Goal: Task Accomplishment & Management: Complete application form

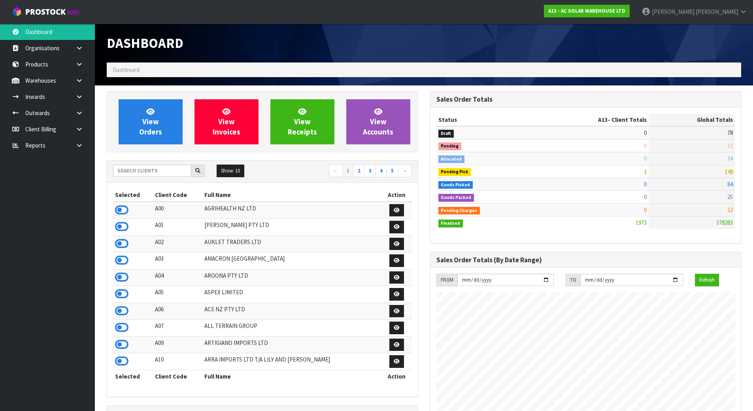
scroll to position [649, 323]
click at [180, 173] on input "text" at bounding box center [152, 170] width 78 height 12
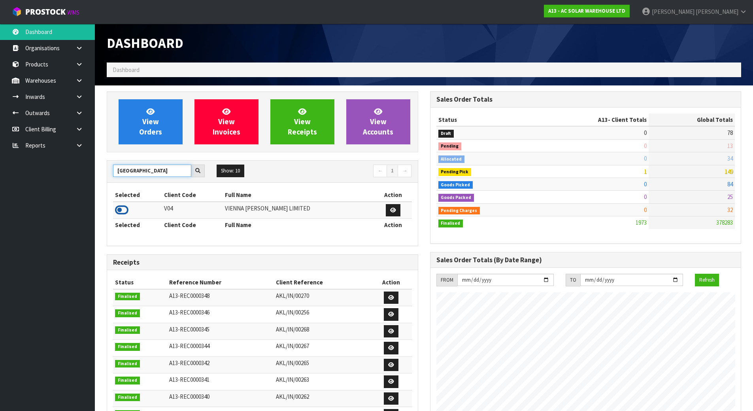
type input "[GEOGRAPHIC_DATA]"
click at [124, 204] on icon at bounding box center [121, 210] width 13 height 12
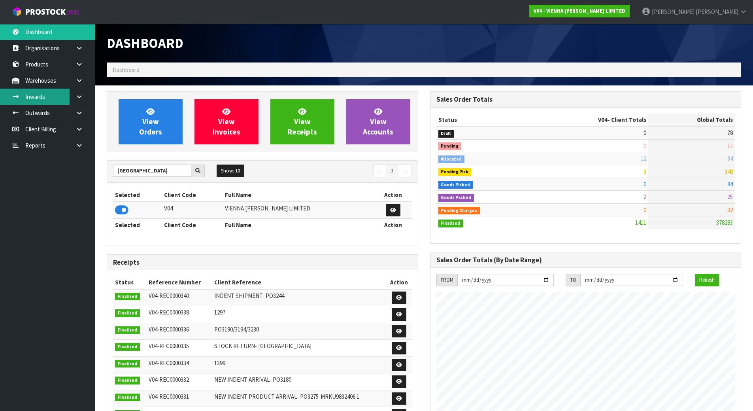
click at [60, 93] on link "Inwards" at bounding box center [47, 97] width 95 height 16
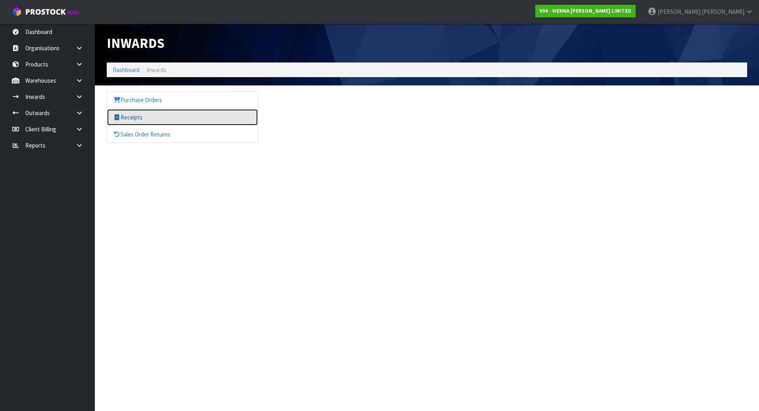
click at [140, 111] on link "Receipts" at bounding box center [182, 117] width 151 height 16
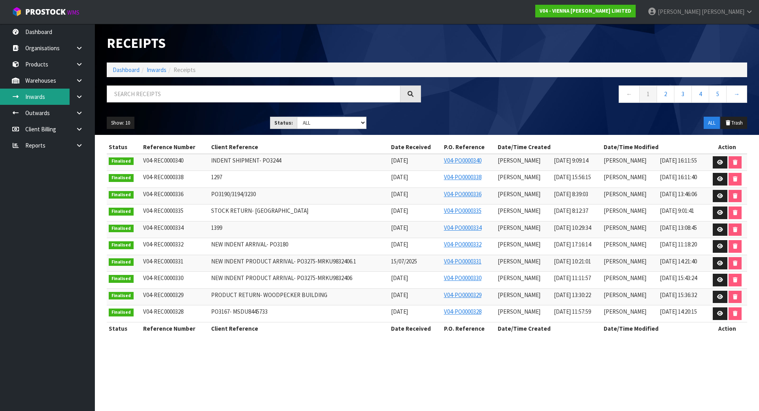
click at [47, 98] on link "Inwards" at bounding box center [47, 97] width 95 height 16
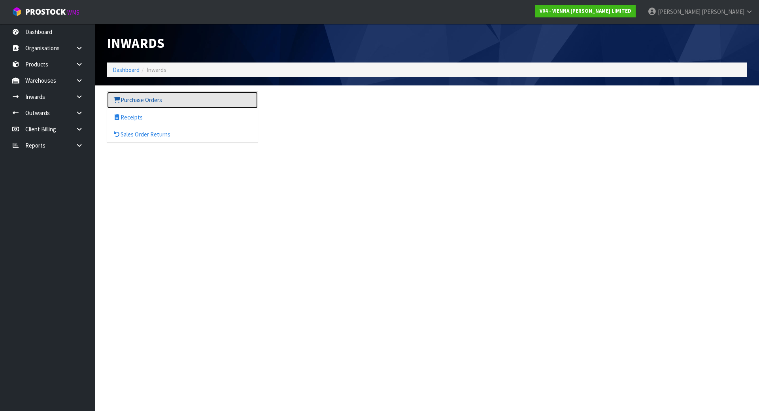
click at [175, 100] on link "Purchase Orders" at bounding box center [182, 100] width 151 height 16
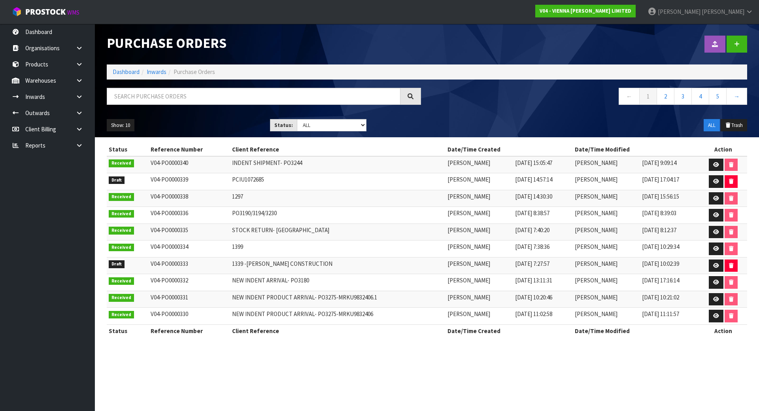
click at [293, 179] on td "PCIU1072685" at bounding box center [338, 181] width 216 height 17
click at [718, 183] on icon at bounding box center [716, 181] width 6 height 5
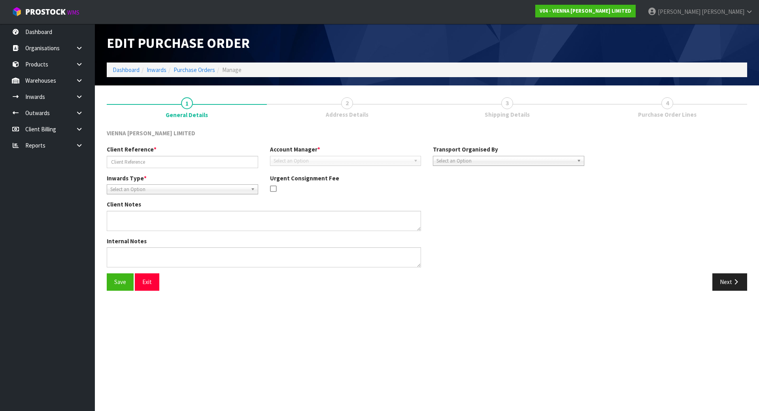
type input "PCIU1072685"
type textarea "NEW SHIPMENT DUE [DATE], PLEASE RECEIPT IN AS NUMBER OF CARTONS. FCL CONTAINER …"
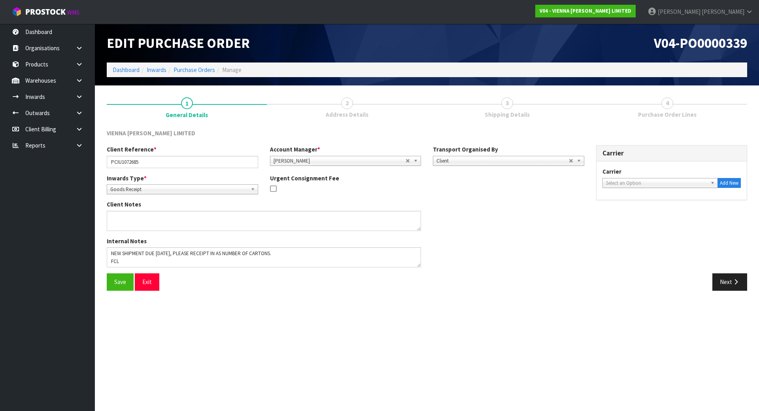
click at [294, 112] on link "2 Address Details" at bounding box center [347, 106] width 160 height 31
click at [311, 96] on link "2 Address Details" at bounding box center [347, 106] width 160 height 31
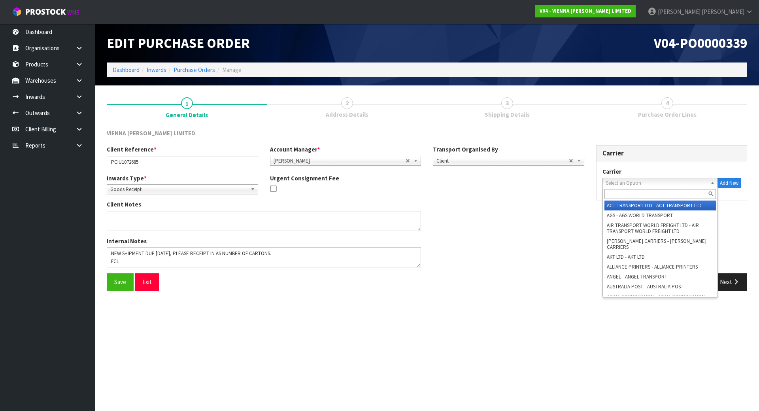
click at [685, 187] on div "Select an Option ACT TRANSPORT LTD - ACT TRANSPORT LTD AGS - AGS WORLD TRANSPOR…" at bounding box center [660, 183] width 116 height 10
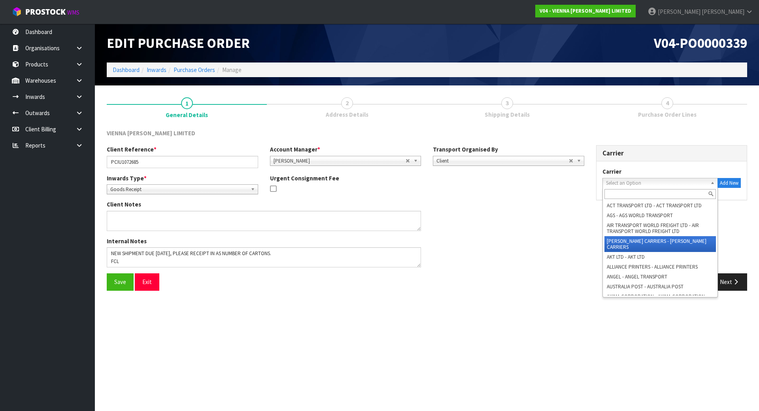
scroll to position [40, 0]
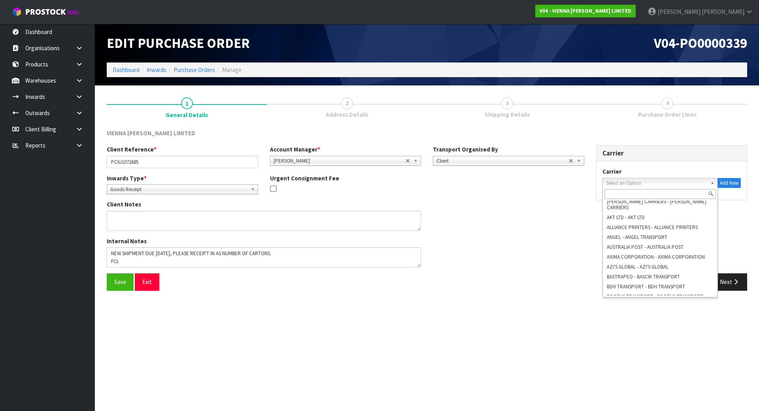
click at [669, 183] on span "Select an Option" at bounding box center [657, 182] width 102 height 9
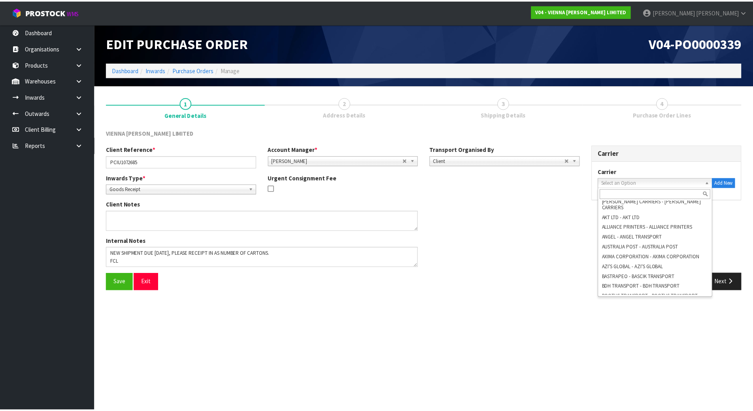
scroll to position [0, 0]
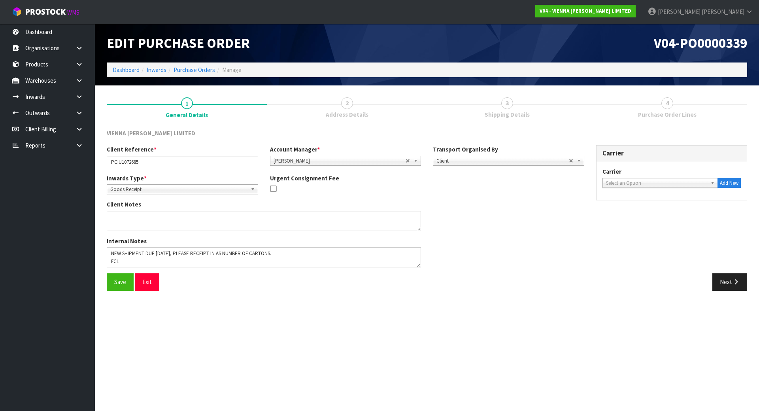
click at [610, 179] on span "Select an Option" at bounding box center [657, 182] width 102 height 9
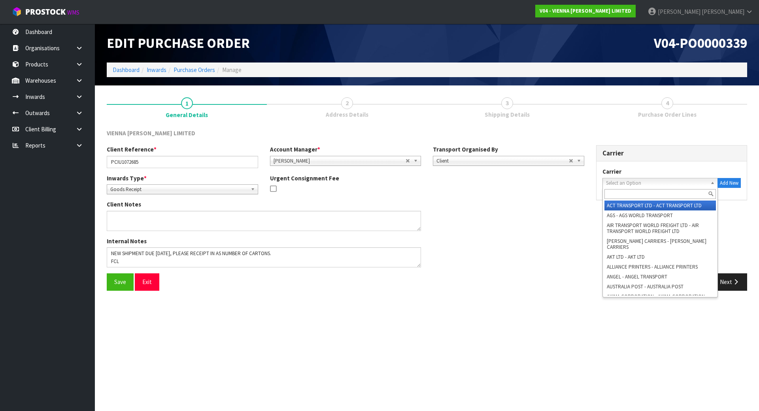
click at [641, 195] on input "text" at bounding box center [660, 194] width 112 height 10
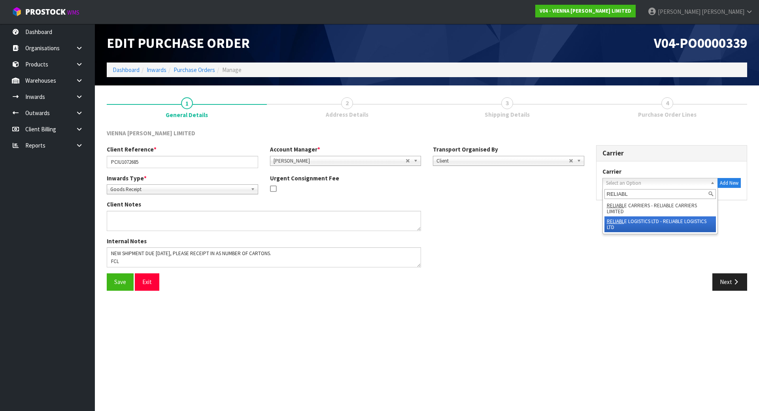
type input "RELIABL"
click at [644, 228] on li "RELIABL E LOGISTICS LTD - RELIABLE LOGISTICS LTD" at bounding box center [660, 224] width 112 height 16
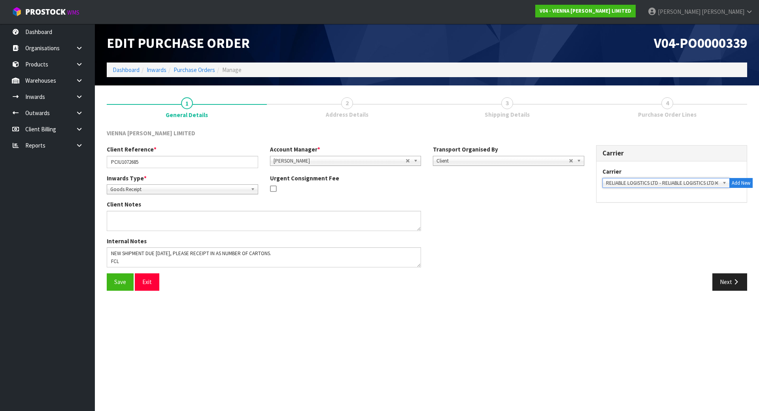
click at [516, 237] on div "Internal Notes" at bounding box center [345, 255] width 489 height 36
click at [104, 281] on div "Save Exit" at bounding box center [264, 281] width 326 height 17
click at [111, 283] on button "Save" at bounding box center [120, 281] width 27 height 17
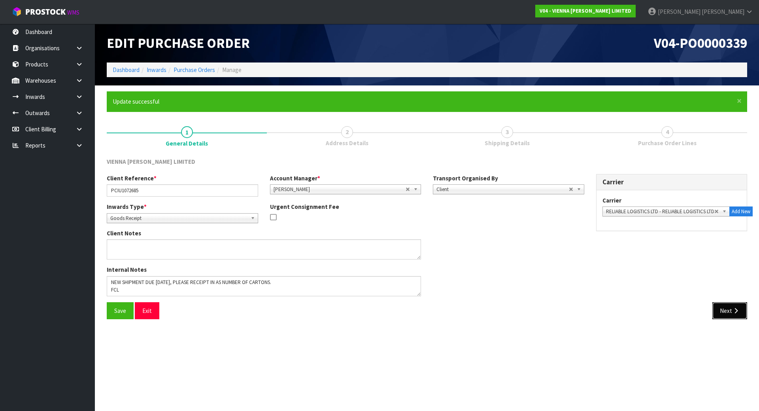
click at [729, 306] on button "Next" at bounding box center [729, 310] width 35 height 17
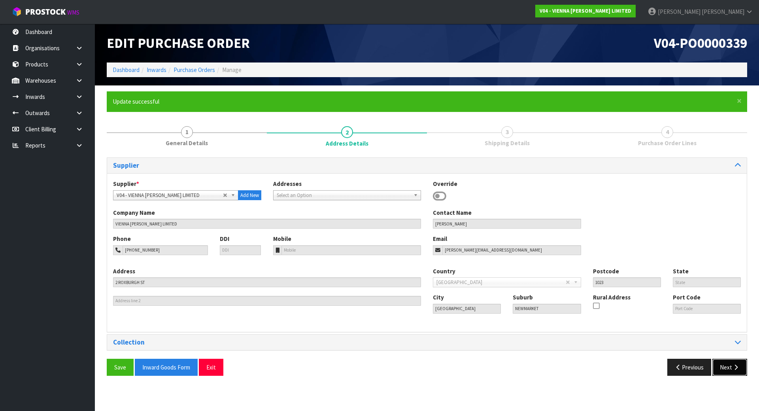
click at [725, 364] on button "Next" at bounding box center [729, 366] width 35 height 17
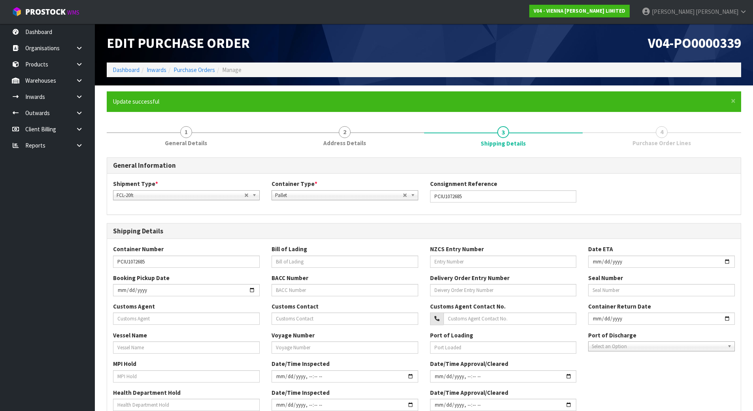
click at [424, 244] on div "Container Number PCIU1072685 Bill of Lading NZCS Entry Number Date ETA Booking …" at bounding box center [423, 331] width 633 height 184
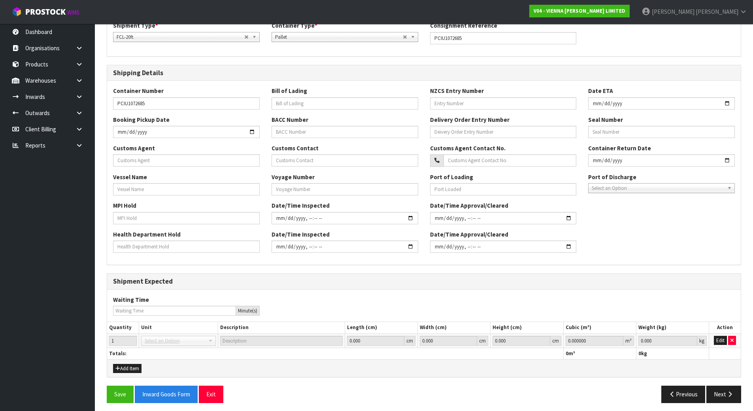
scroll to position [162, 0]
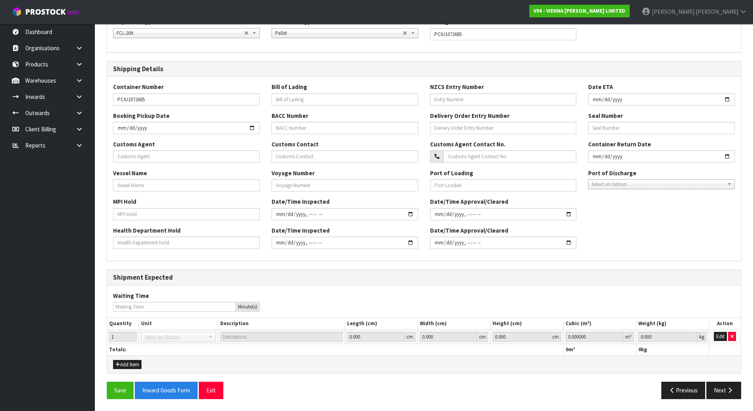
click at [427, 226] on div "Date/Time Approval/Cleared" at bounding box center [503, 237] width 158 height 23
click at [426, 226] on div "Date/Time Approval/Cleared" at bounding box center [503, 237] width 158 height 23
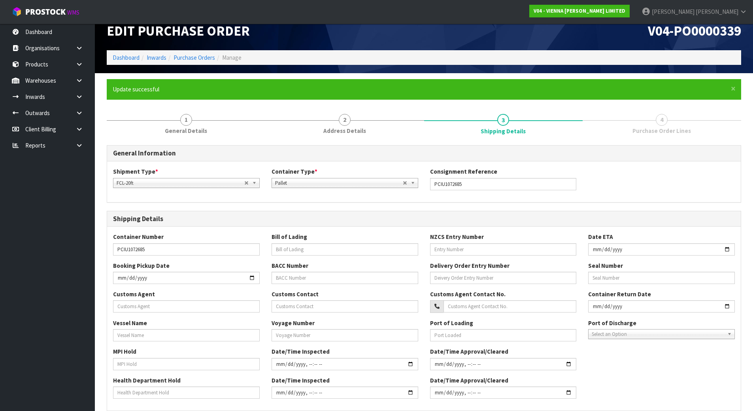
scroll to position [4, 0]
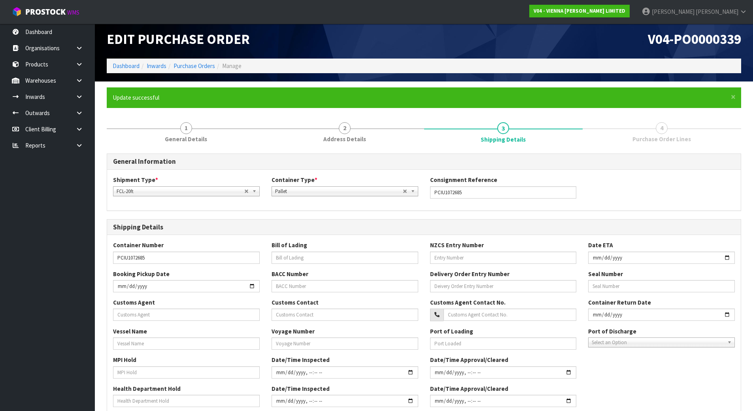
click at [422, 224] on h3 "Shipping Details" at bounding box center [424, 227] width 622 height 8
click at [290, 259] on input "text" at bounding box center [344, 257] width 147 height 12
click at [453, 259] on input "text" at bounding box center [503, 257] width 147 height 12
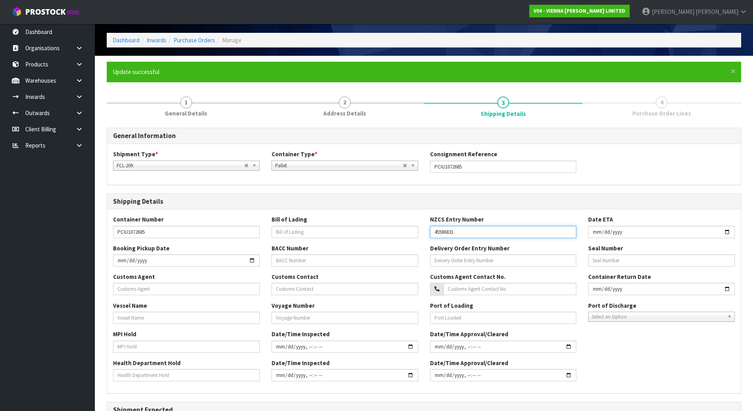
scroll to position [43, 0]
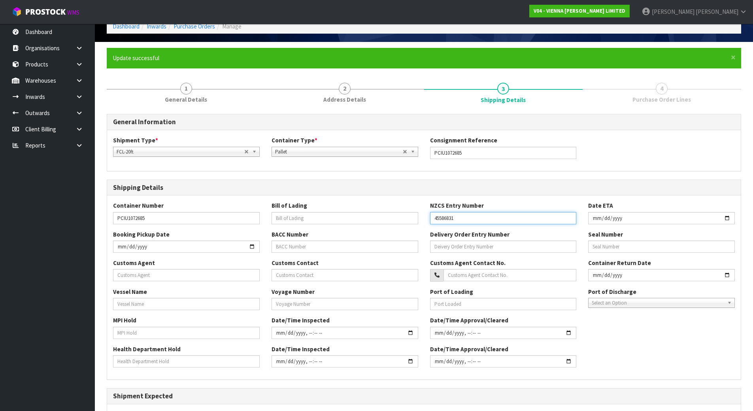
type input "45586831"
click at [608, 245] on input "text" at bounding box center [661, 246] width 147 height 12
type input "CR0352686"
click at [565, 258] on div "Booking Pickup Date BACC Number Delivery Order Entry Number Seal Number CR03526…" at bounding box center [423, 244] width 633 height 28
click at [197, 269] on input "text" at bounding box center [186, 275] width 147 height 12
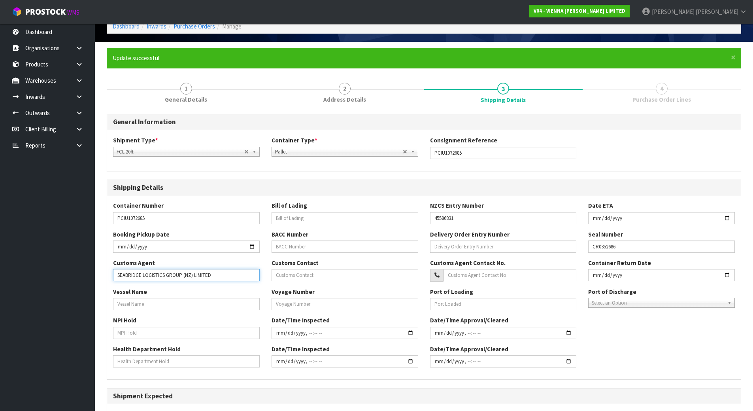
type input "SEABRIDGE LOGISTICS GROUP (NZ) LIMITED"
click at [322, 278] on input "text" at bounding box center [344, 275] width 147 height 12
click at [211, 303] on input "text" at bounding box center [186, 304] width 147 height 12
click at [149, 300] on input "text" at bounding box center [186, 304] width 147 height 12
type input "KOTA LESTARI"
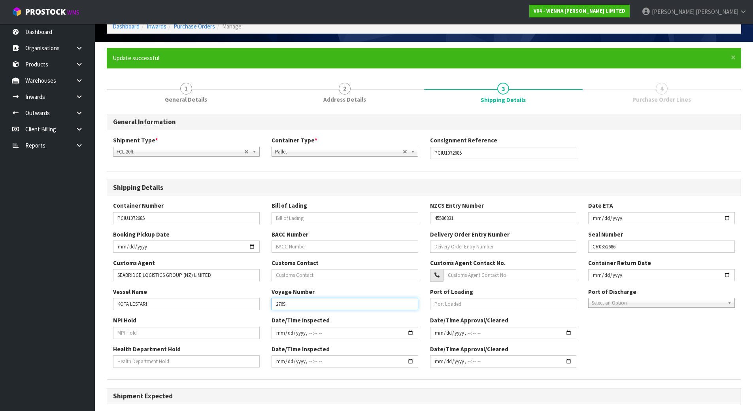
type input "276S"
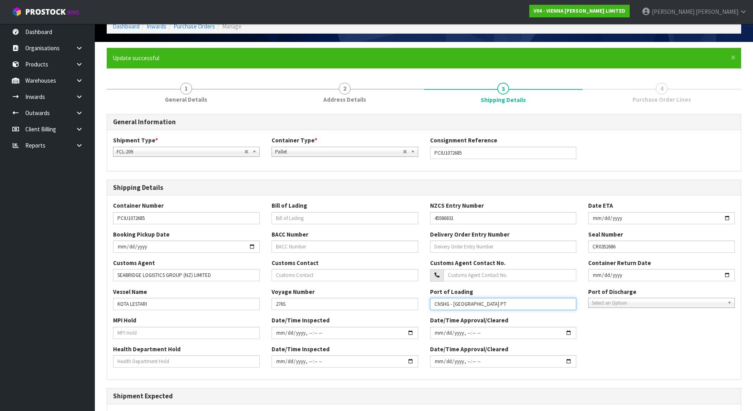
type input "CNSHG - [GEOGRAPHIC_DATA] PT"
click at [614, 300] on span "Select an Option" at bounding box center [657, 302] width 132 height 9
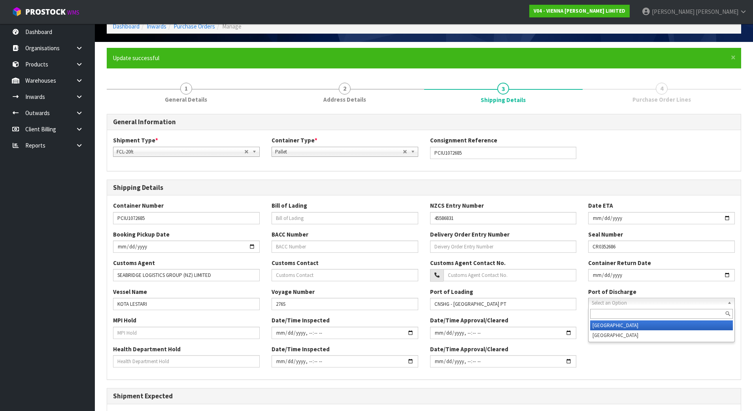
click at [622, 327] on li "[GEOGRAPHIC_DATA]" at bounding box center [661, 325] width 143 height 10
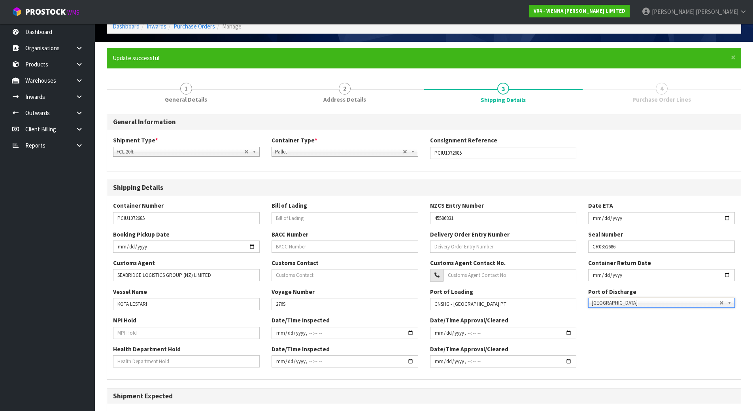
click at [614, 326] on div "MPI Hold Date/Time Inspected Date/Time Approval/Cleared" at bounding box center [423, 330] width 633 height 28
click at [207, 331] on input "text" at bounding box center [186, 332] width 147 height 12
type input "NO"
click at [259, 347] on div "Health Department Hold" at bounding box center [186, 356] width 158 height 23
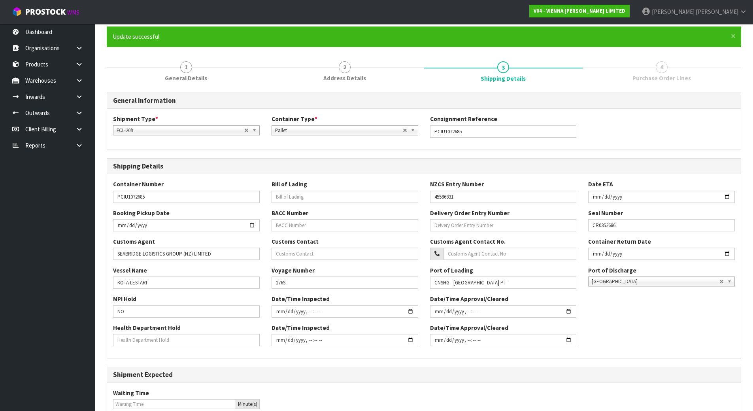
scroll to position [162, 0]
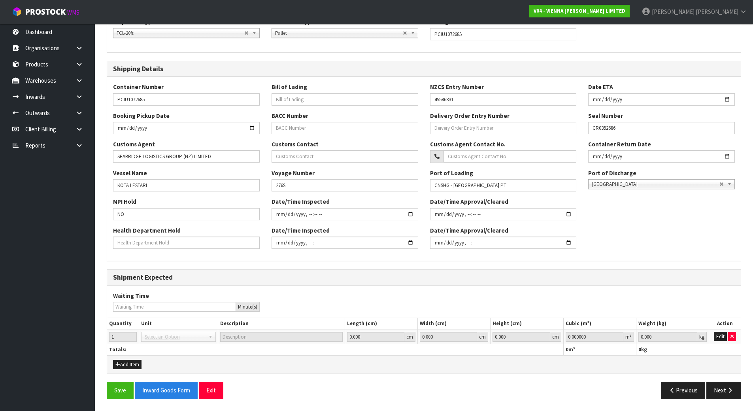
click at [164, 336] on span "Select an Option" at bounding box center [175, 336] width 60 height 9
click at [718, 335] on button "Edit" at bounding box center [720, 335] width 13 height 9
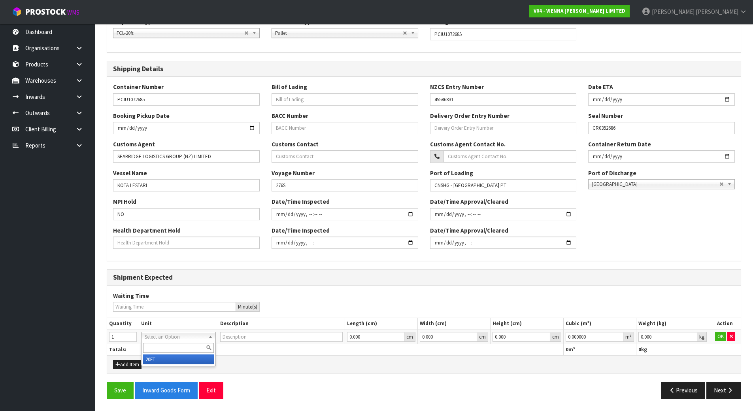
type input "20FT CONTAINER"
click at [719, 337] on button "OK" at bounding box center [720, 335] width 11 height 9
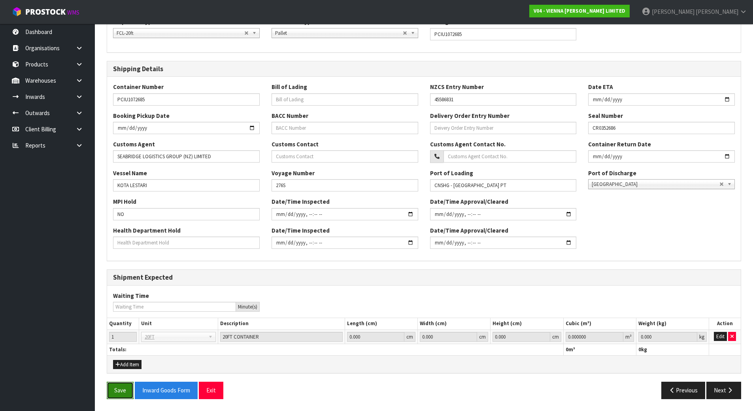
click at [117, 386] on button "Save" at bounding box center [120, 389] width 27 height 17
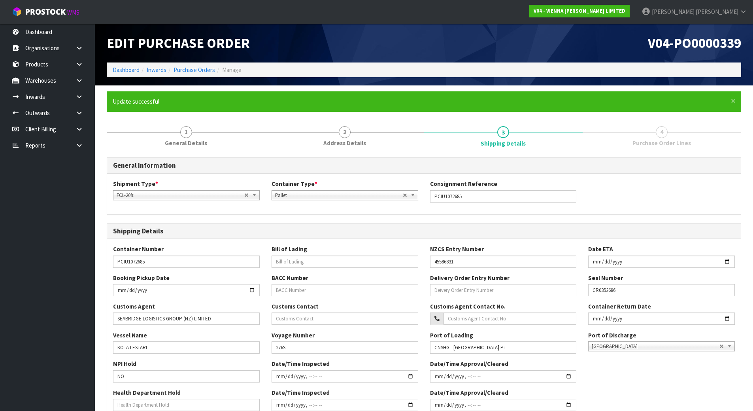
click at [290, 232] on h3 "Shipping Details" at bounding box center [424, 231] width 622 height 8
click at [250, 223] on div "Shipping Details" at bounding box center [423, 231] width 633 height 16
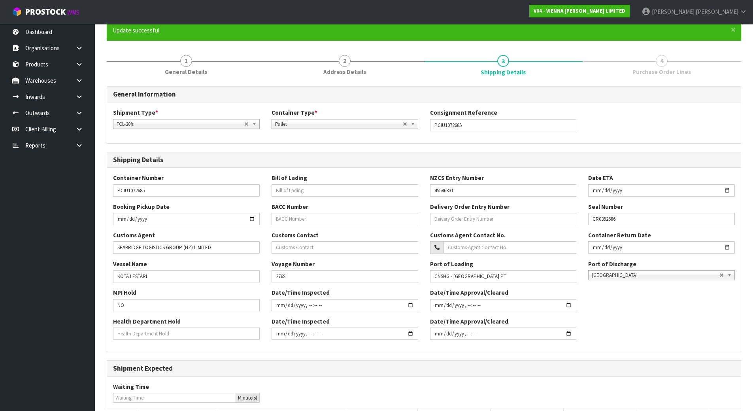
scroll to position [162, 0]
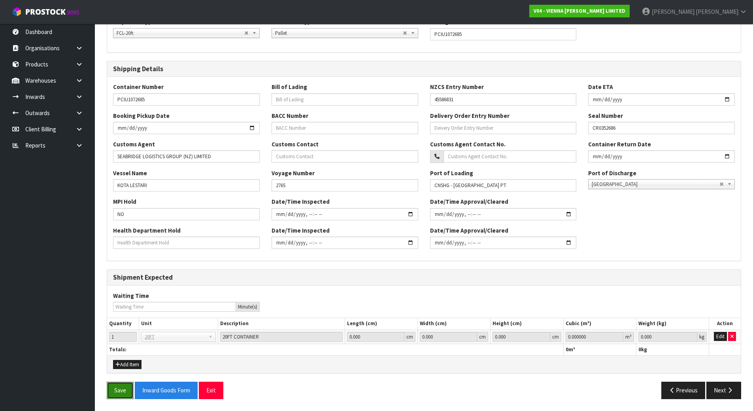
click at [122, 390] on button "Save" at bounding box center [120, 389] width 27 height 17
click at [733, 398] on button "Next" at bounding box center [723, 389] width 35 height 17
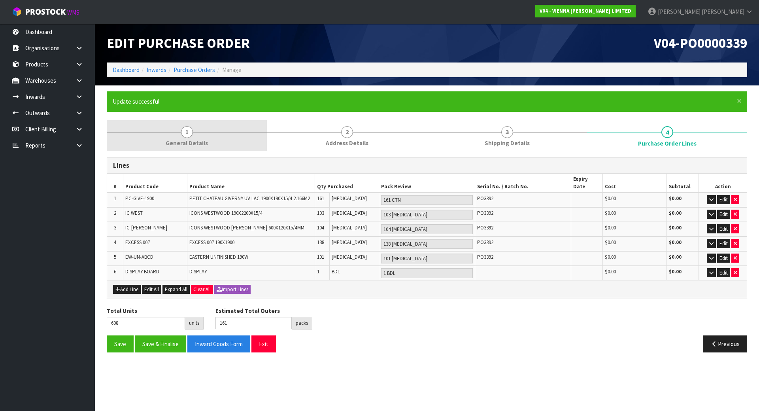
click at [196, 134] on link "1 General Details" at bounding box center [187, 135] width 160 height 31
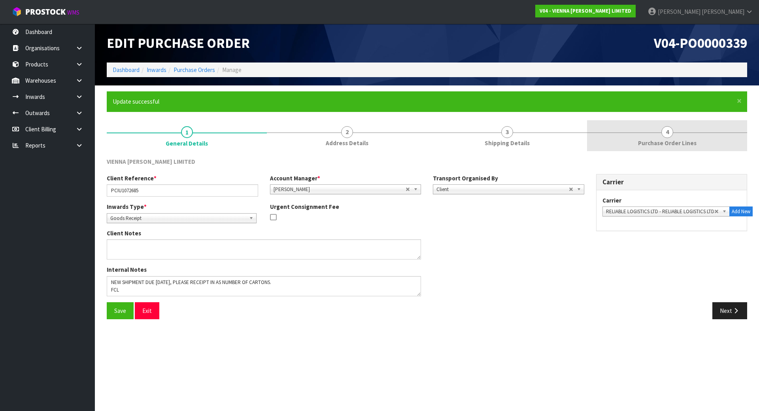
click at [743, 136] on link "4 Purchase Order Lines" at bounding box center [667, 135] width 160 height 31
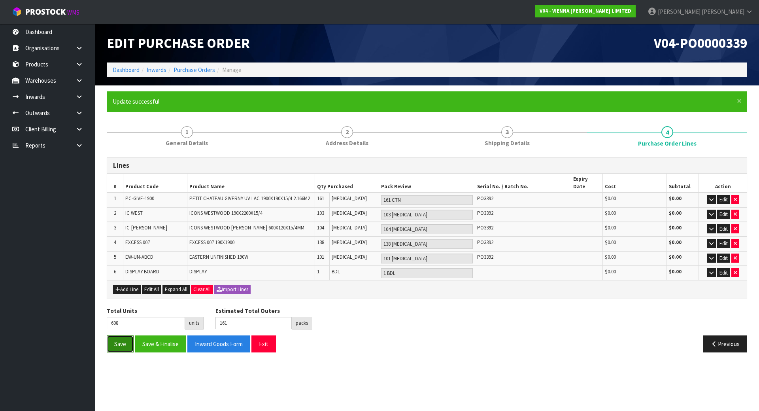
click at [111, 341] on button "Save" at bounding box center [120, 343] width 27 height 17
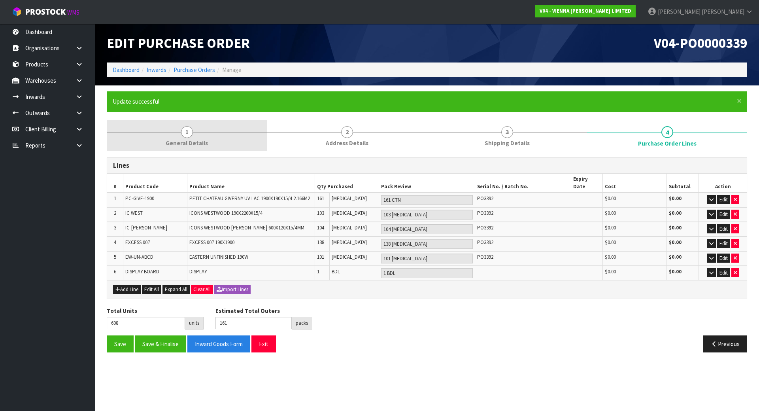
click at [199, 137] on link "1 General Details" at bounding box center [187, 135] width 160 height 31
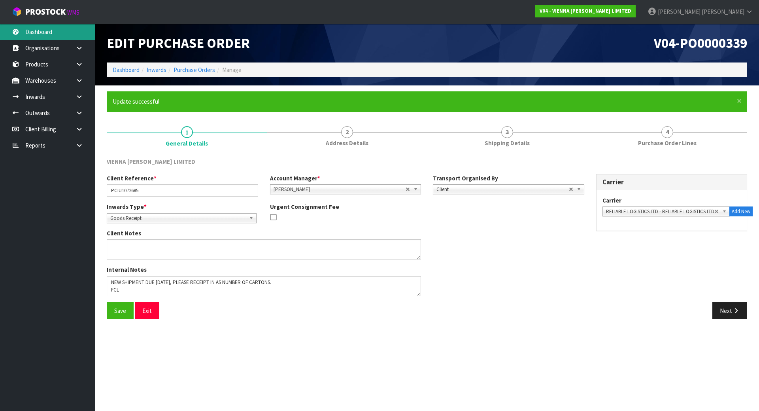
click at [59, 34] on link "Dashboard" at bounding box center [47, 32] width 95 height 16
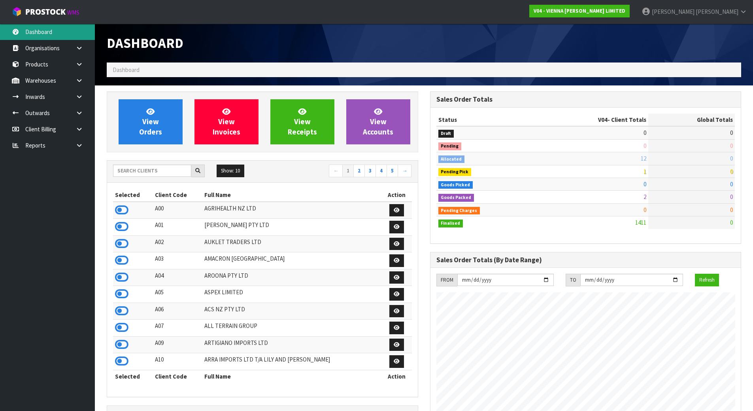
scroll to position [632, 323]
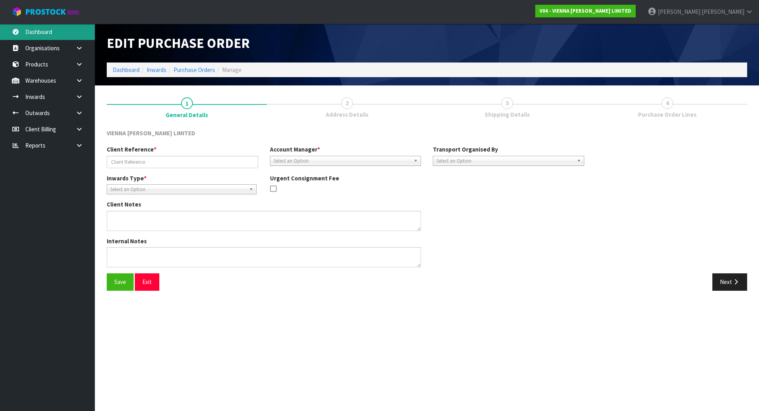
type input "PCIU1072685"
type textarea "NEW SHIPMENT DUE [DATE], PLEASE RECEIPT IN AS NUMBER OF CARTONS. FCL CONTAINER …"
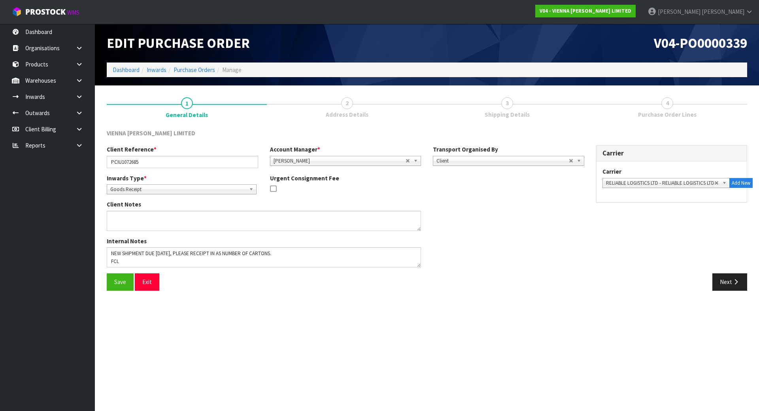
click at [534, 271] on div "Internal Notes" at bounding box center [345, 255] width 489 height 36
click at [731, 279] on button "Next" at bounding box center [729, 281] width 35 height 17
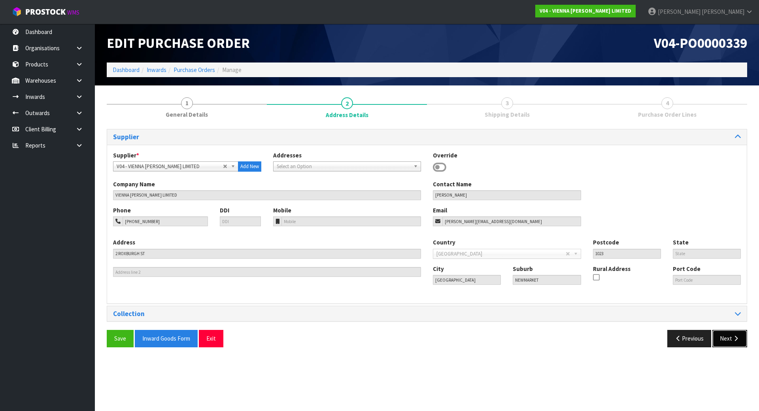
click at [723, 342] on button "Next" at bounding box center [729, 338] width 35 height 17
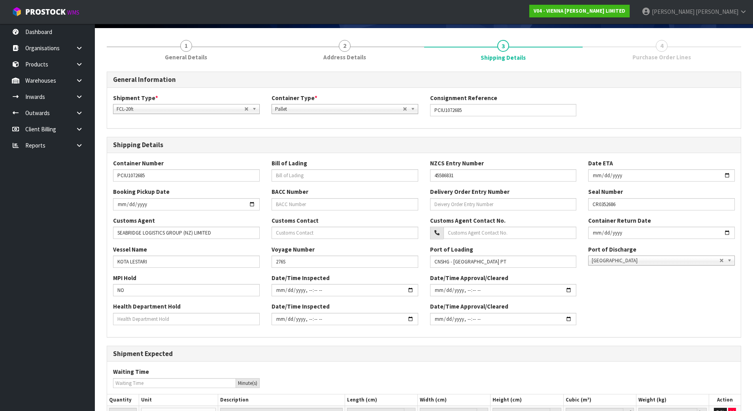
scroll to position [133, 0]
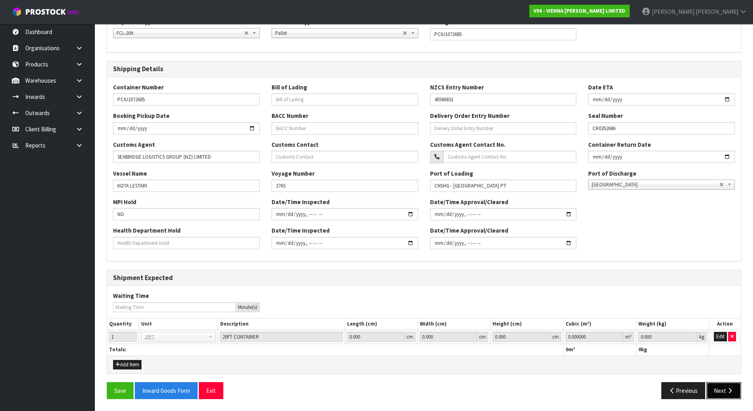
click at [731, 393] on icon "button" at bounding box center [730, 390] width 8 height 6
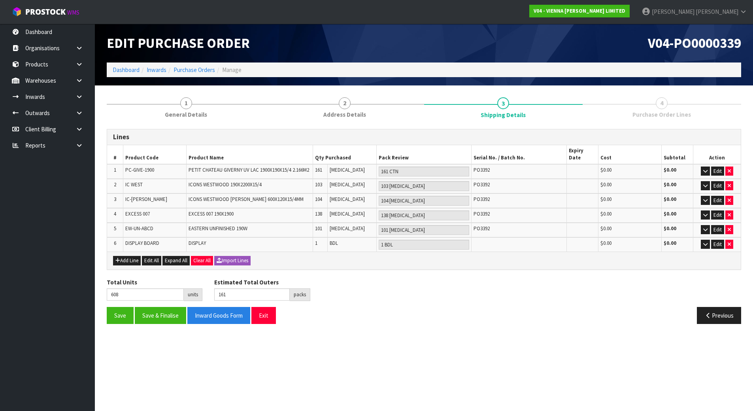
scroll to position [0, 0]
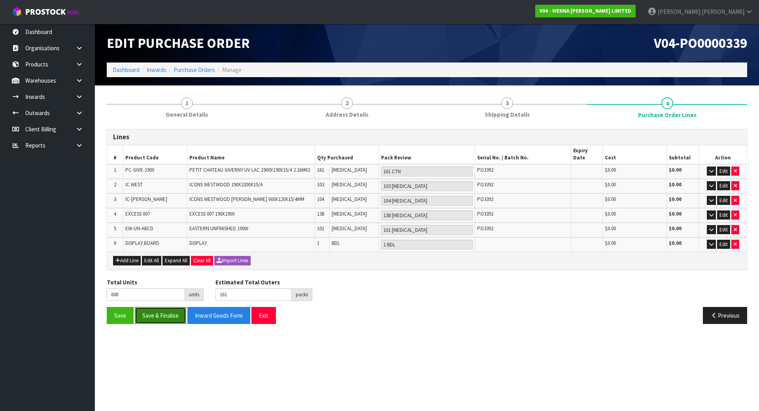
click at [163, 315] on button "Save & Finalise" at bounding box center [160, 315] width 51 height 17
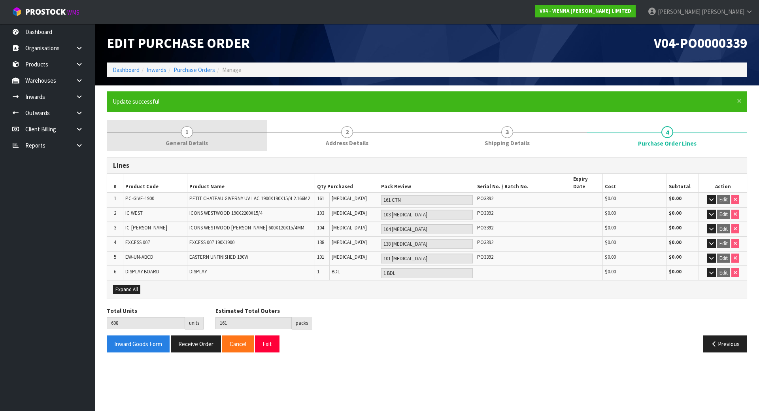
click at [200, 136] on link "1 General Details" at bounding box center [187, 135] width 160 height 31
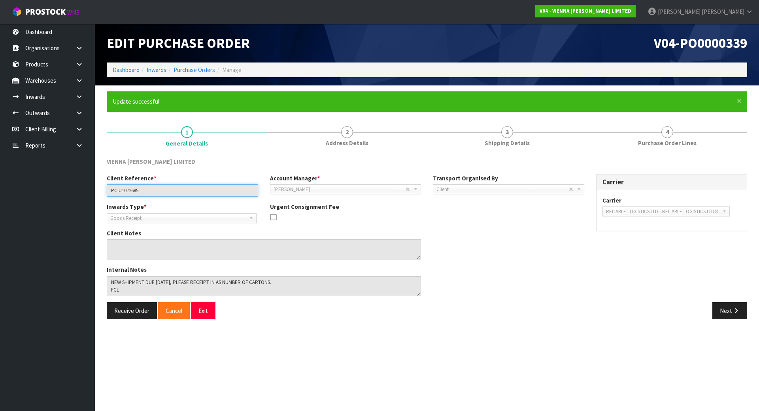
drag, startPoint x: 151, startPoint y: 190, endPoint x: -136, endPoint y: 191, distance: 286.9
click at [0, 191] on html "Toggle navigation ProStock WMS V04 - VIENNA [PERSON_NAME] LIMITED [PERSON_NAME]…" at bounding box center [379, 205] width 759 height 411
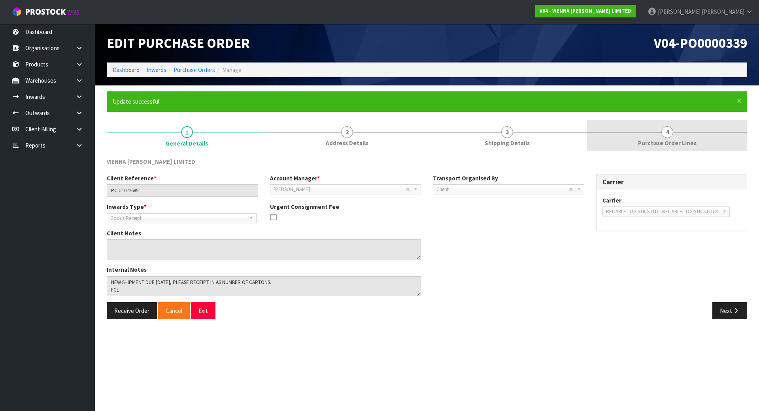
drag, startPoint x: 585, startPoint y: 143, endPoint x: 592, endPoint y: 142, distance: 7.5
click at [585, 143] on link "3 Shipping Details" at bounding box center [507, 135] width 160 height 31
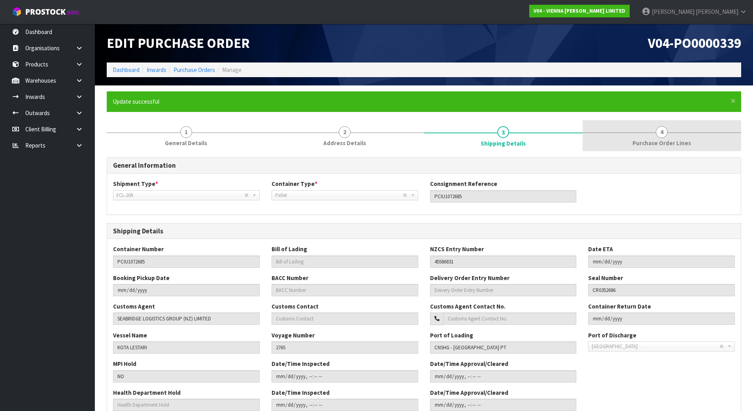
click at [622, 137] on link "4 Purchase Order Lines" at bounding box center [661, 135] width 158 height 31
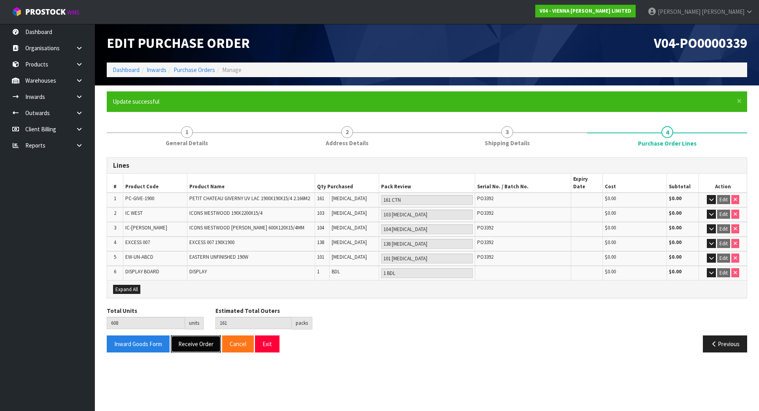
click at [183, 335] on button "Receive Order" at bounding box center [196, 343] width 50 height 17
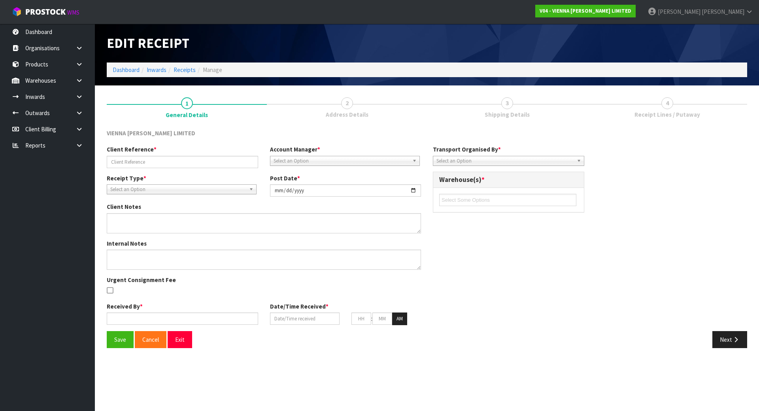
type input "PCIU1072685"
type input "[DATE]"
type textarea "NEW SHIPMENT DUE [DATE], PLEASE RECEIPT IN AS NUMBER OF CARTONS. FCL CONTAINER …"
type input "[PERSON_NAME]"
type input "[DATE]"
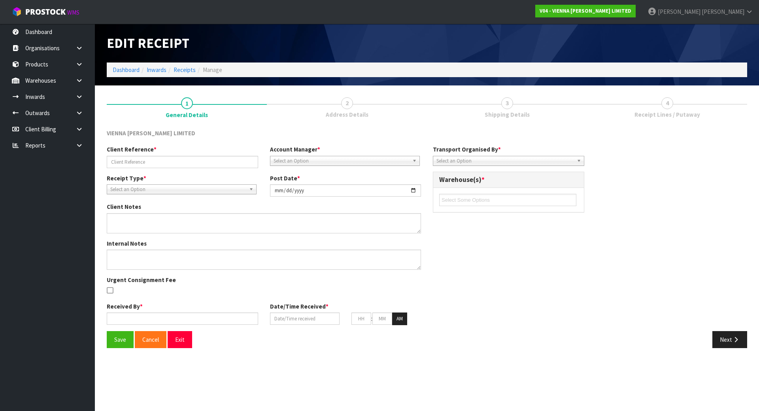
type input "03"
type input "29"
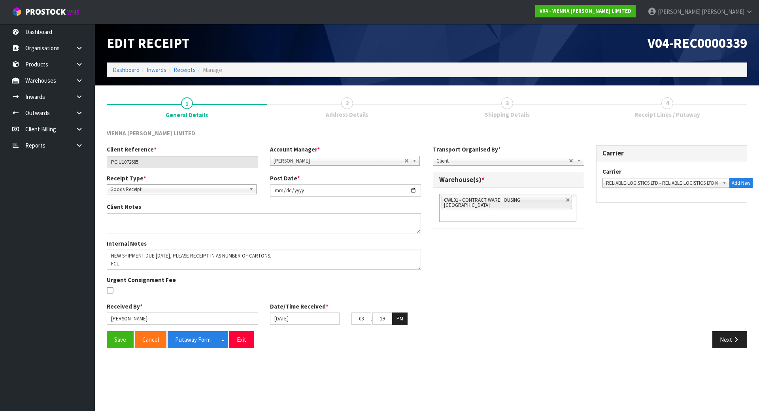
click at [494, 276] on div "Client Reference * PCIU1072685 Account Manager * [PERSON_NAME] [PERSON_NAME] [P…" at bounding box center [427, 237] width 652 height 185
click at [565, 198] on link at bounding box center [567, 200] width 5 height 5
type input "Select Some Options"
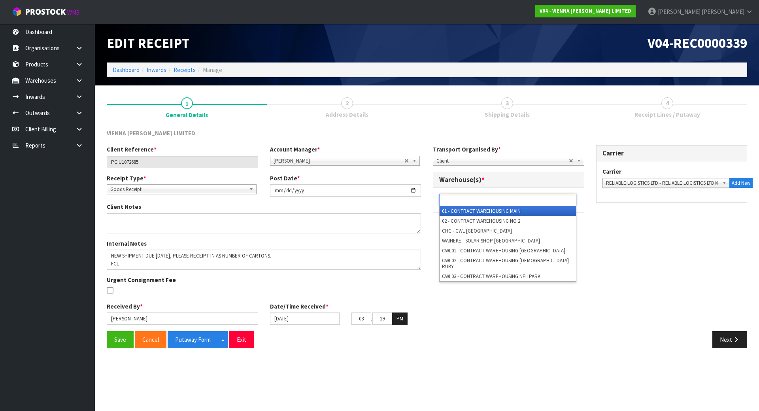
click at [514, 200] on ul at bounding box center [507, 200] width 137 height 12
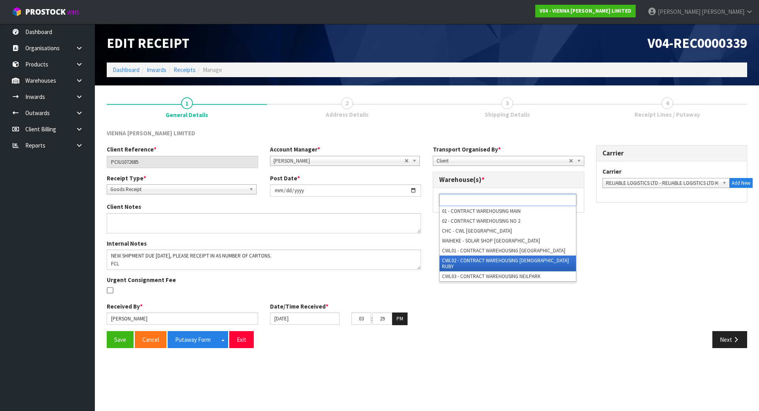
click at [484, 262] on li "CWL02 - CONTRACT WAREHOUSING [DEMOGRAPHIC_DATA] RUBY" at bounding box center [507, 263] width 136 height 16
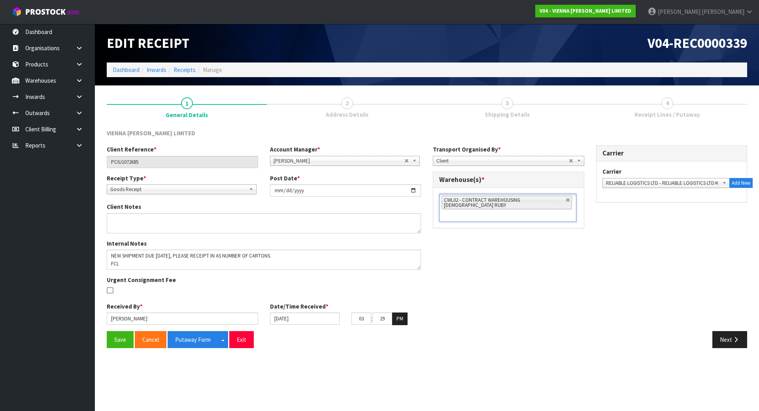
click at [484, 262] on div "Client Reference * PCIU1072685 Account Manager * [PERSON_NAME] [PERSON_NAME] [P…" at bounding box center [427, 237] width 652 height 185
click at [112, 337] on button "Save" at bounding box center [120, 339] width 27 height 17
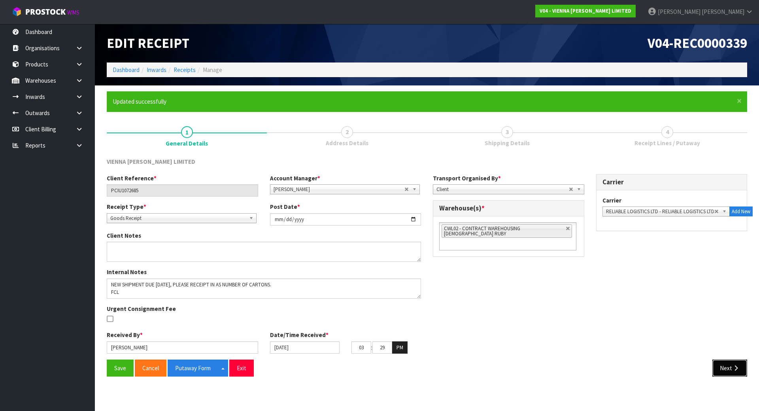
click at [721, 365] on button "Next" at bounding box center [729, 367] width 35 height 17
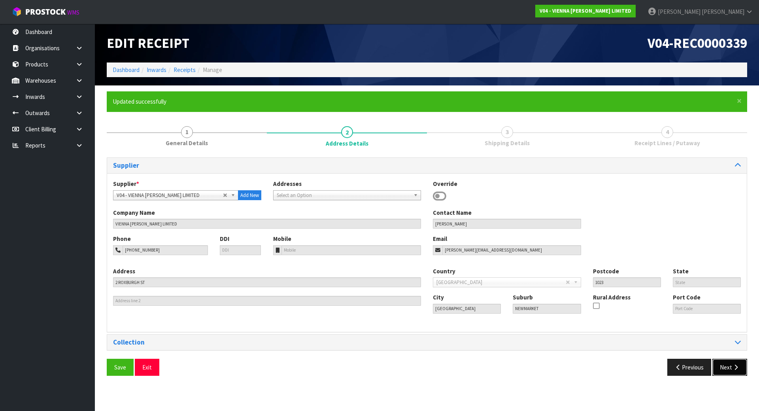
click at [719, 362] on button "Next" at bounding box center [729, 366] width 35 height 17
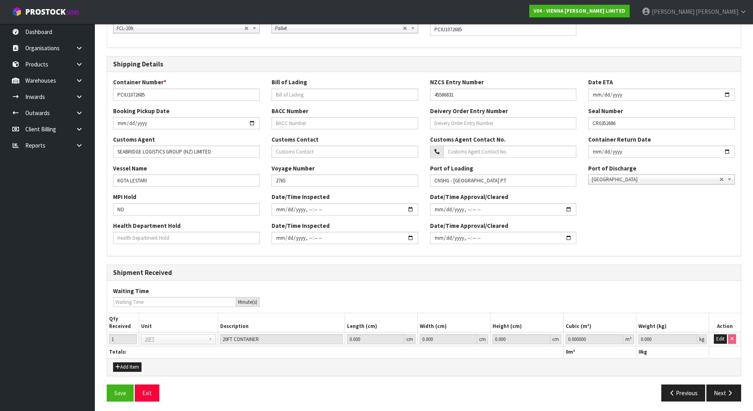
scroll to position [169, 0]
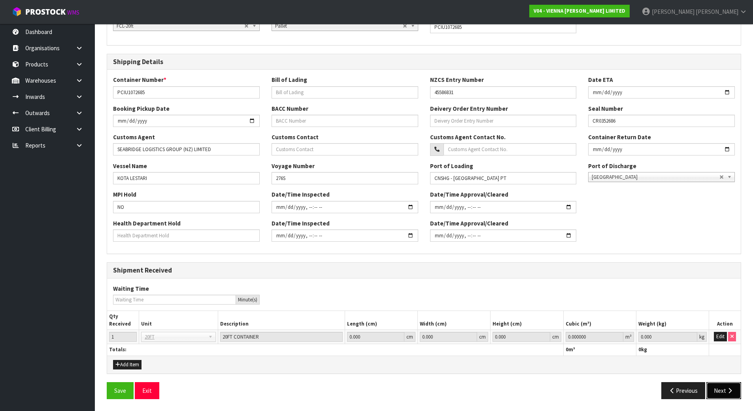
click at [716, 389] on button "Next" at bounding box center [723, 390] width 35 height 17
click at [722, 340] on button "Edit" at bounding box center [720, 335] width 13 height 9
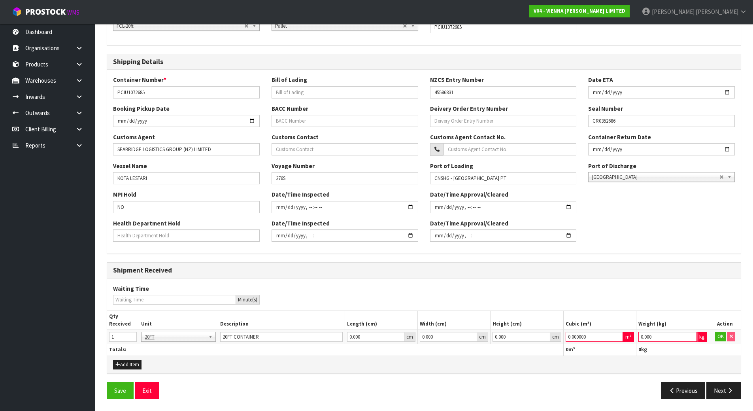
drag, startPoint x: 665, startPoint y: 335, endPoint x: 499, endPoint y: 315, distance: 167.3
click at [528, 324] on table "Qty Received Unit Description Length (cm) Width (cm) Height (cm) Cubic (m³) Wei…" at bounding box center [423, 333] width 633 height 44
type input "1"
drag, startPoint x: 542, startPoint y: 334, endPoint x: 482, endPoint y: 332, distance: 60.1
click at [482, 332] on tr "1 20FT 20FT 20FT CONTAINER 0.000 cm 0.000 cm 0.000 cm 0.000000 m³ 1 kg OK" at bounding box center [423, 337] width 633 height 14
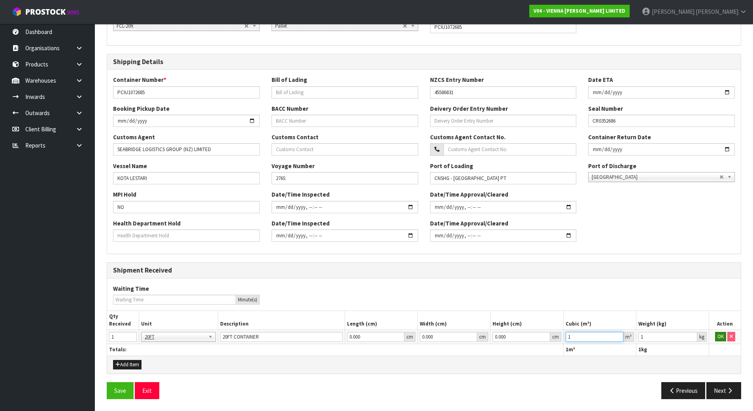
type input "1"
click at [716, 335] on button "OK" at bounding box center [720, 335] width 11 height 9
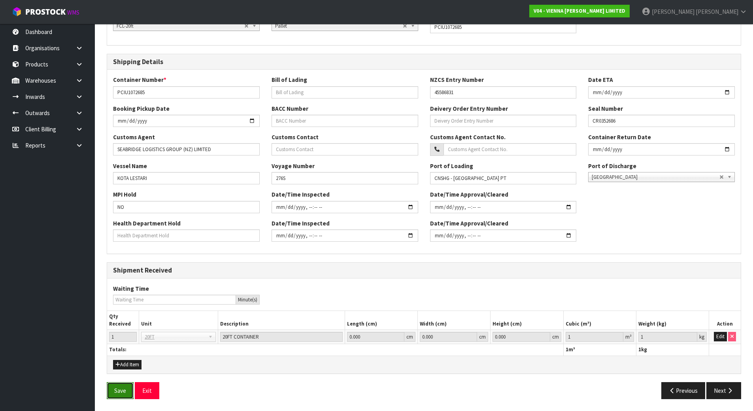
click at [112, 387] on button "Save" at bounding box center [120, 390] width 27 height 17
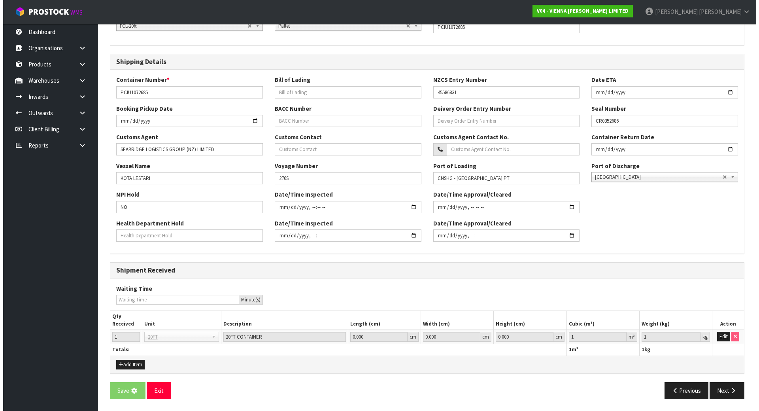
scroll to position [0, 0]
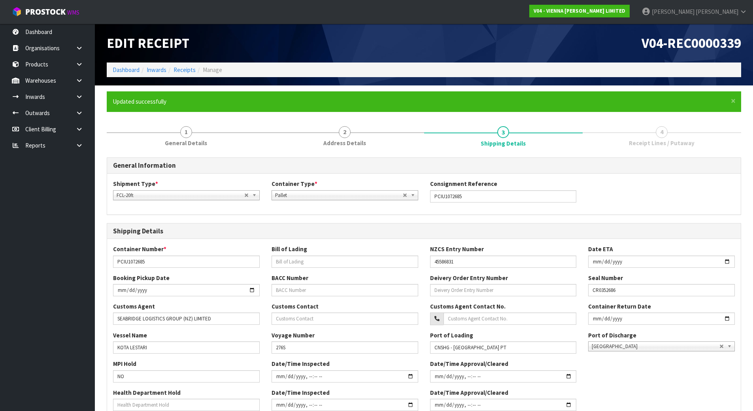
click at [196, 117] on form "× Close Updated successfully 1 General Details 2 Address Details 3 Shipping Det…" at bounding box center [424, 332] width 634 height 482
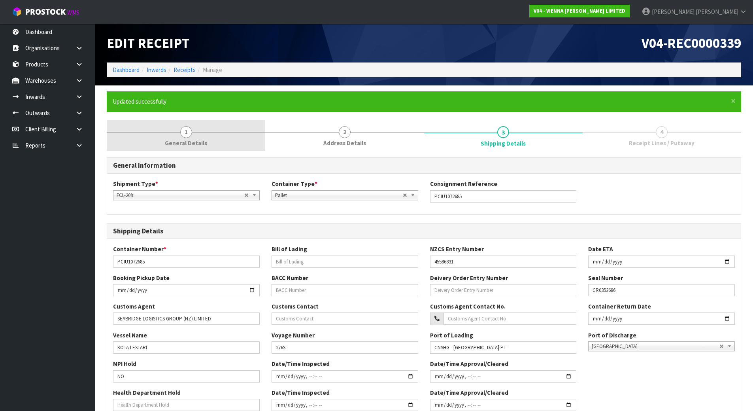
click at [197, 131] on link "1 General Details" at bounding box center [186, 135] width 158 height 31
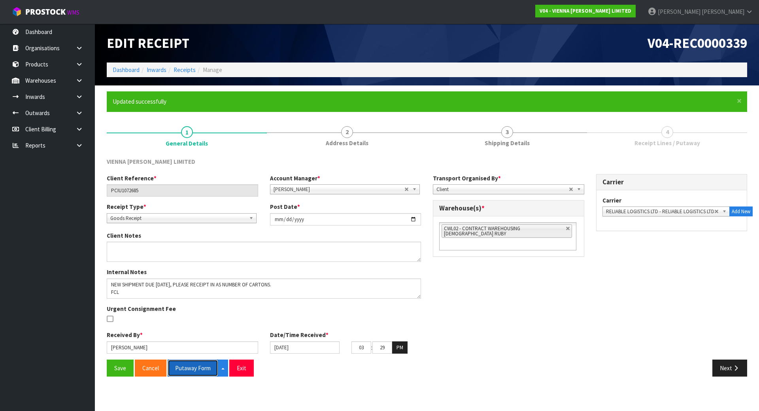
click at [186, 367] on button "Putaway Form" at bounding box center [193, 367] width 51 height 17
click at [746, 8] on link "[PERSON_NAME]" at bounding box center [699, 12] width 117 height 24
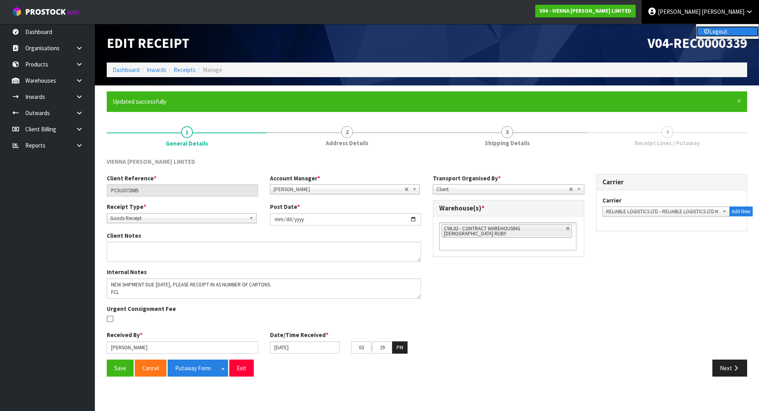
click at [736, 27] on link "Logout" at bounding box center [727, 31] width 62 height 11
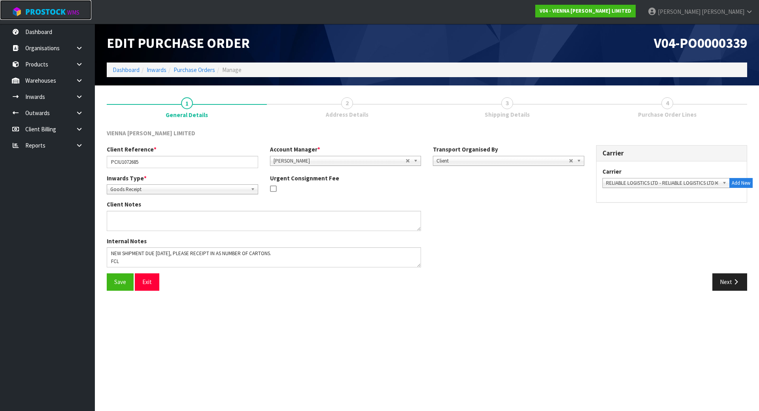
click at [47, 17] on span "ProStock" at bounding box center [45, 12] width 40 height 10
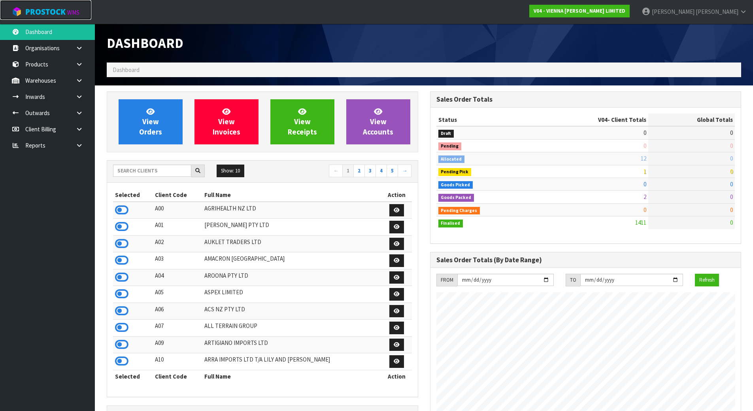
scroll to position [632, 323]
click at [143, 175] on input "text" at bounding box center [152, 170] width 78 height 12
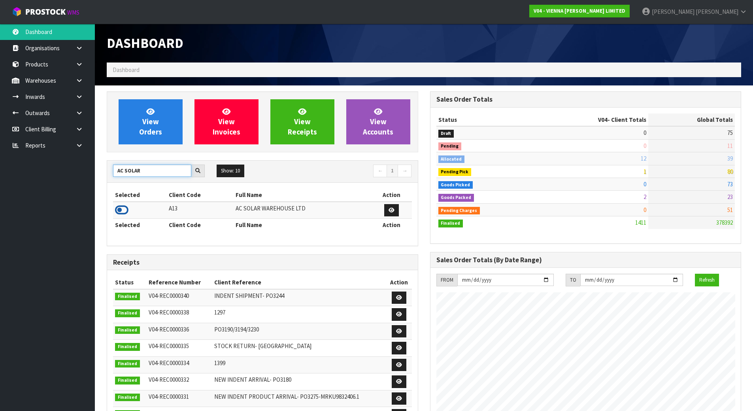
type input "AC SOLAR"
click at [120, 211] on icon at bounding box center [121, 210] width 13 height 12
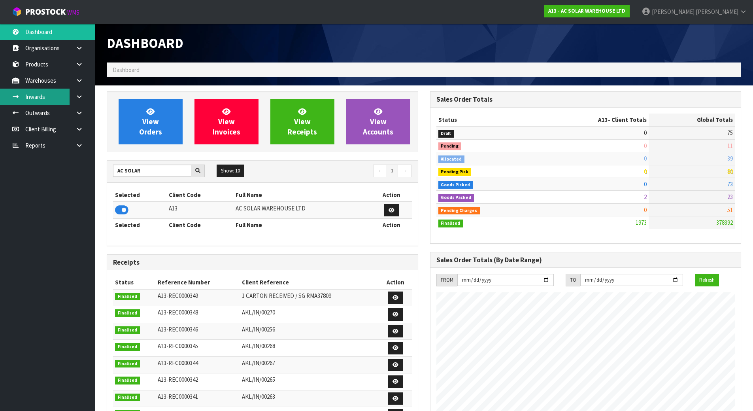
click at [55, 100] on link "Inwards" at bounding box center [47, 97] width 95 height 16
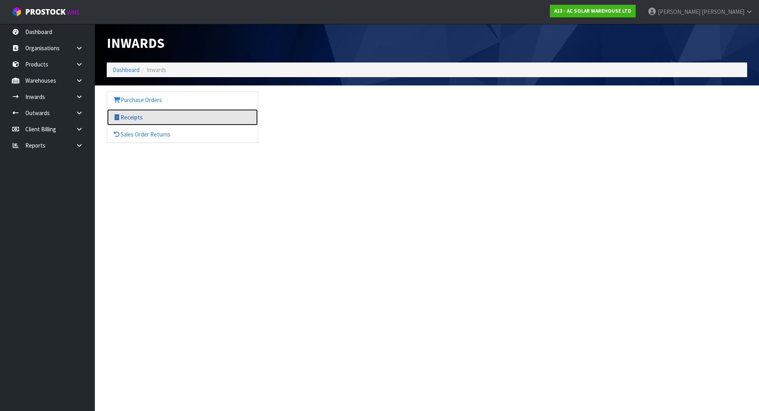
click at [139, 115] on link "Receipts" at bounding box center [182, 117] width 151 height 16
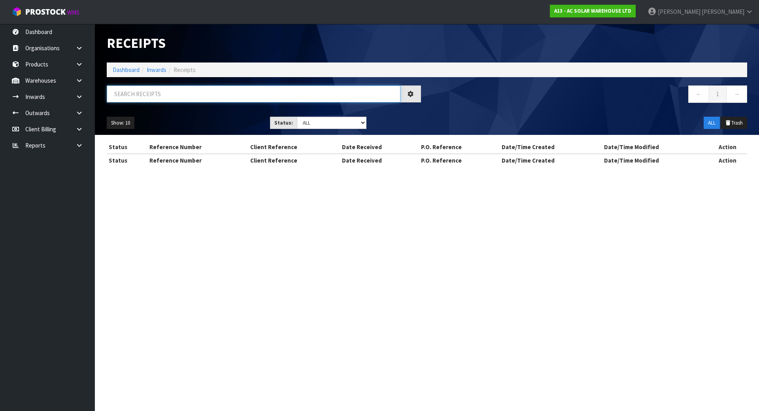
click at [156, 96] on input "text" at bounding box center [254, 93] width 294 height 17
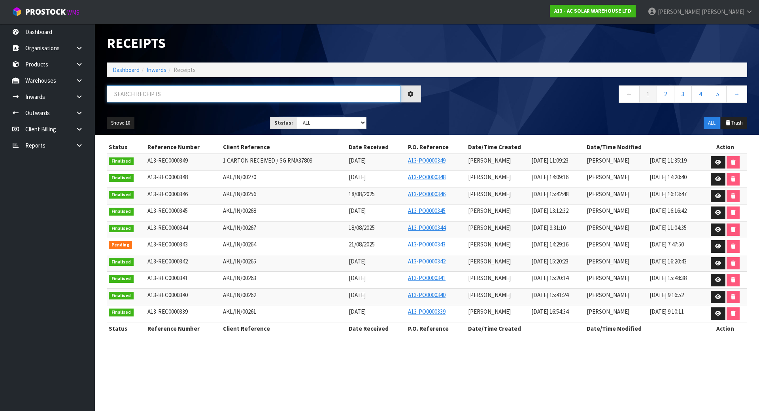
click at [163, 89] on input "text" at bounding box center [254, 93] width 294 height 17
click at [157, 91] on input "text" at bounding box center [254, 93] width 294 height 17
paste input "TGBU8776608"
type input "TGBU8776608"
click at [169, 112] on div "Show: 10 5 10 25 50 Status: Draft Pending Goods Checked Goods Putaway Pending C…" at bounding box center [427, 123] width 652 height 24
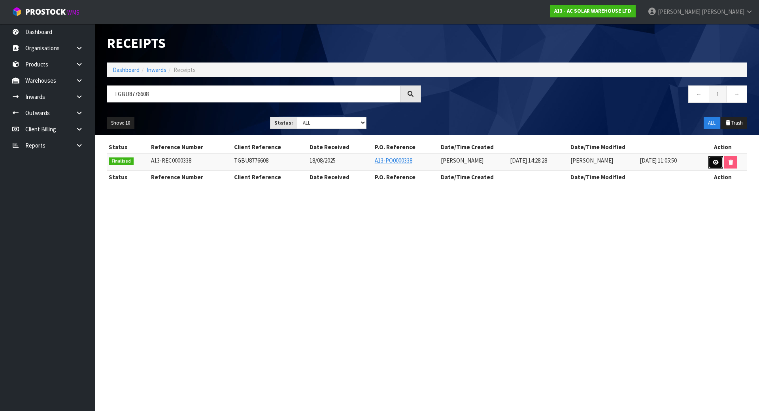
click at [712, 163] on icon at bounding box center [715, 162] width 6 height 5
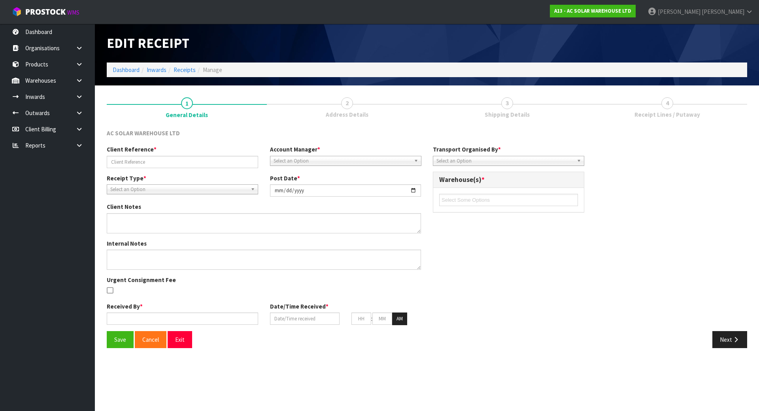
type input "TGBU8776608"
type input "2025-08-19"
type input "[PERSON_NAME]"
type input "18/08/2025"
type input "12"
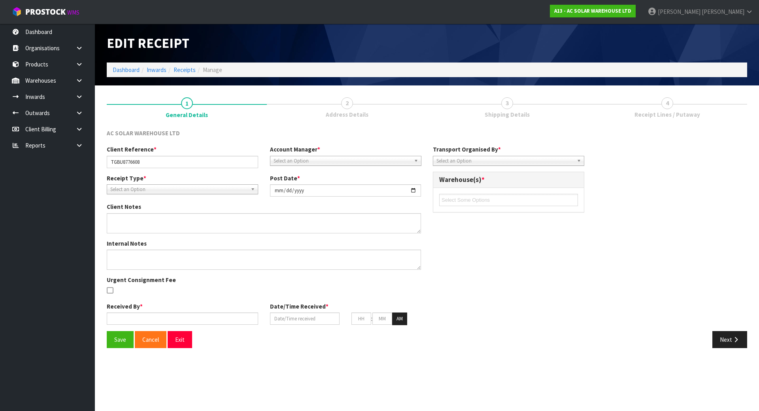
type input "00"
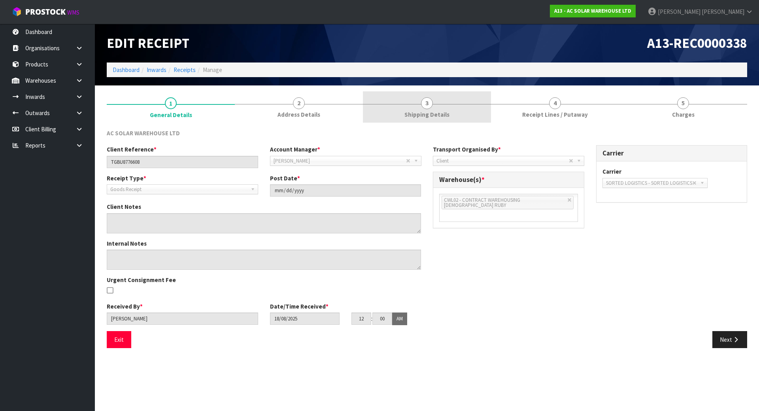
click at [495, 110] on link "4 Receipt Lines / Putaway" at bounding box center [555, 106] width 128 height 31
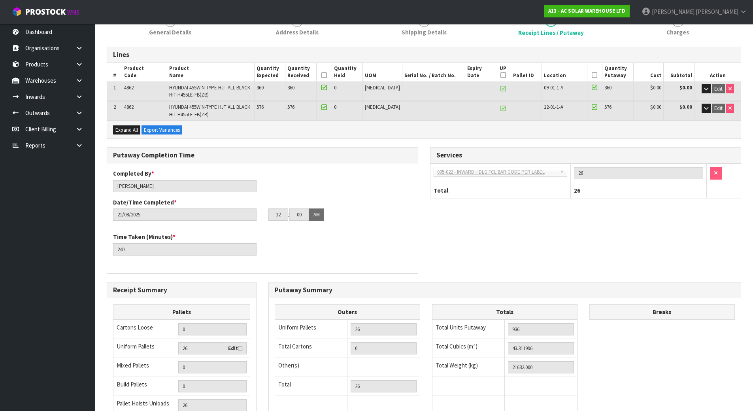
scroll to position [79, 0]
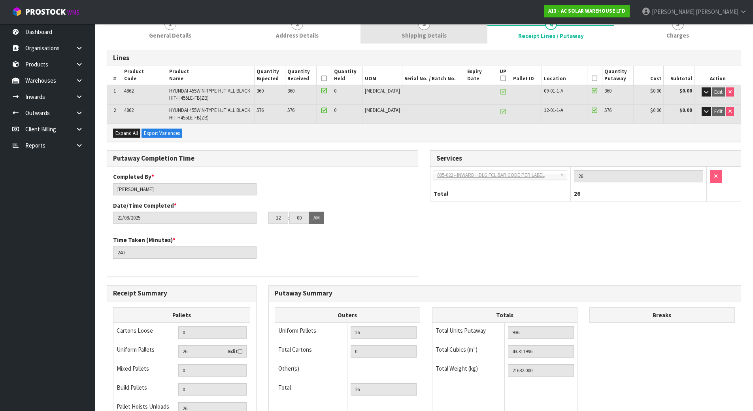
click at [437, 40] on link "3 Shipping Details" at bounding box center [423, 27] width 127 height 31
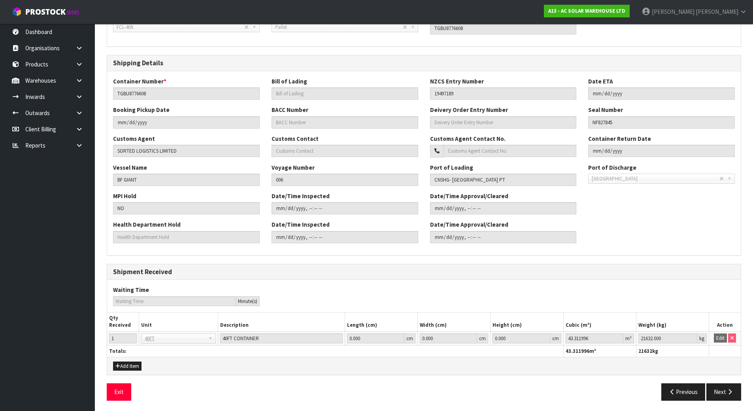
scroll to position [141, 0]
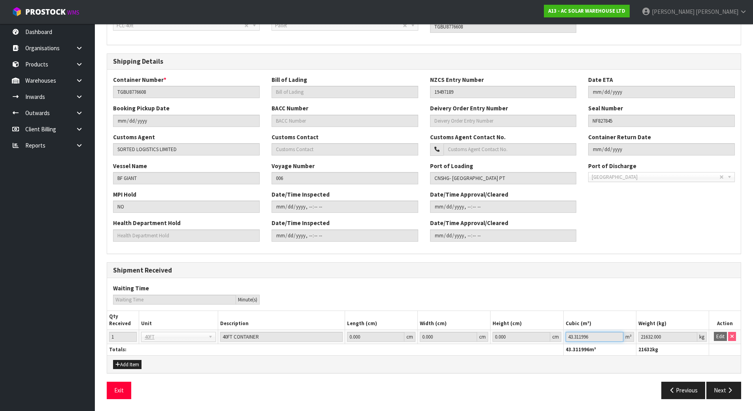
drag, startPoint x: 620, startPoint y: 336, endPoint x: 507, endPoint y: 336, distance: 112.2
click at [507, 336] on tr "1 40FT 40FT 40FT CONTAINER 0.000 cm 0.000 cm 0.000 cm 43.311996 m³ 21632.000 kg…" at bounding box center [423, 336] width 633 height 14
click at [659, 337] on input "21632.000" at bounding box center [667, 336] width 59 height 10
drag, startPoint x: 669, startPoint y: 336, endPoint x: 571, endPoint y: 326, distance: 98.5
click at [571, 326] on table "Qty Received Unit Description Length (cm) Width (cm) Height (cm) Cubic (m³) Wei…" at bounding box center [423, 333] width 633 height 44
